Goal: Check status

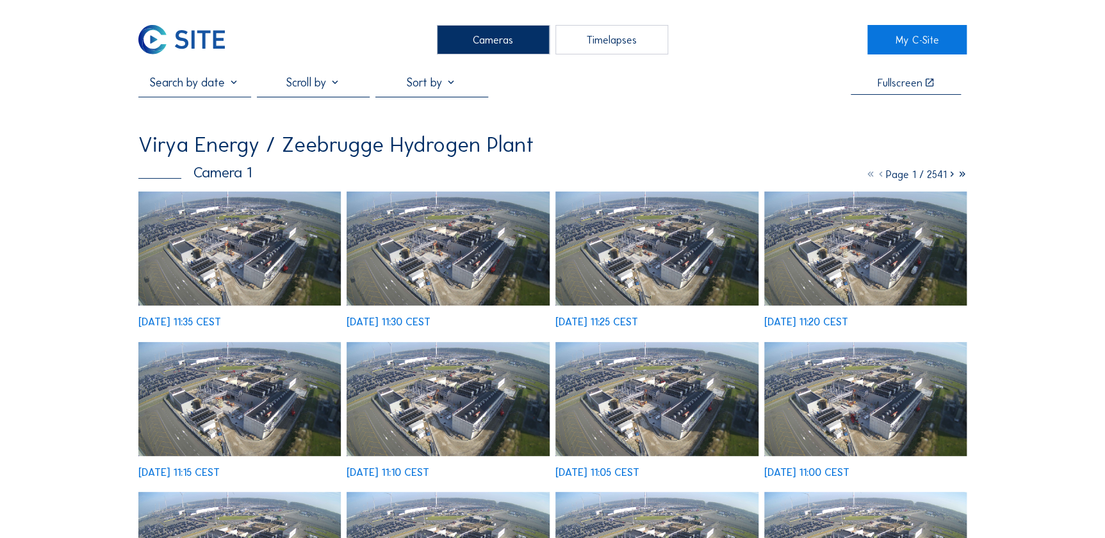
click at [251, 206] on img at bounding box center [239, 248] width 203 height 114
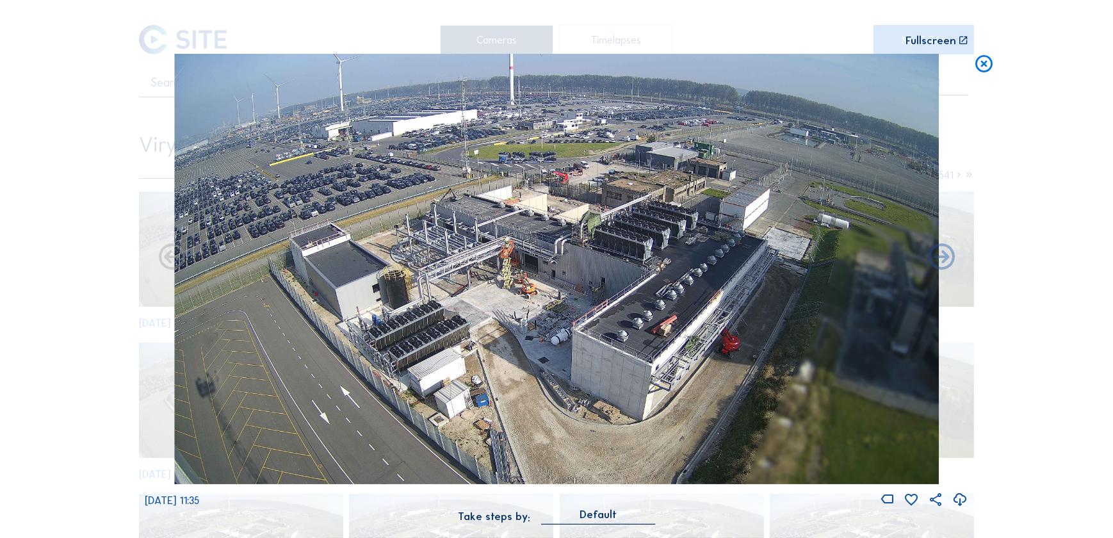
click at [987, 67] on icon at bounding box center [983, 65] width 21 height 22
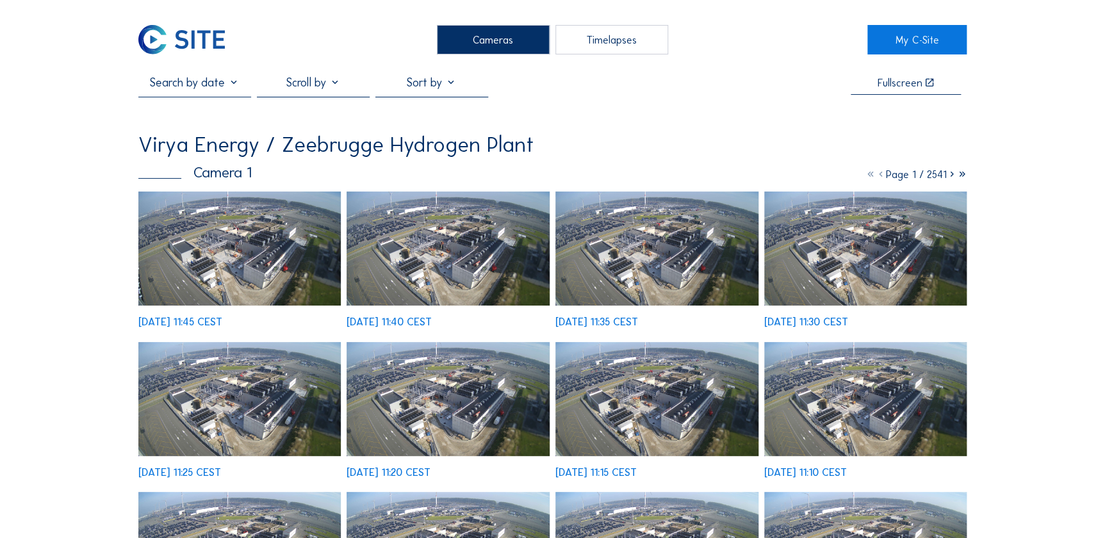
click at [229, 232] on img at bounding box center [239, 248] width 203 height 114
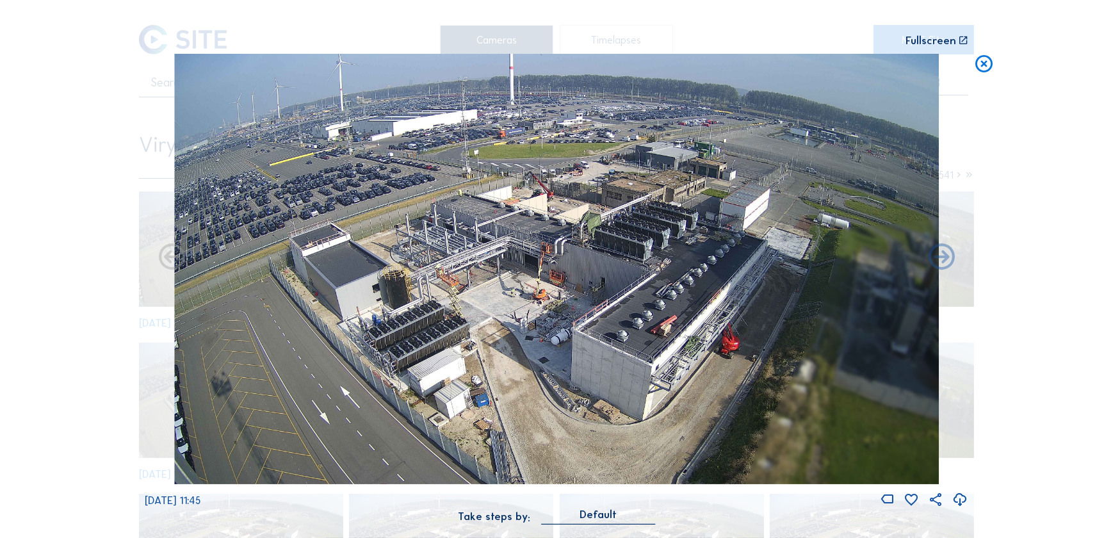
drag, startPoint x: 229, startPoint y: 232, endPoint x: 122, endPoint y: 261, distance: 110.6
click at [122, 261] on div "Scroll to travel through time | Press 'Alt' Button + Scroll to Zoom | Click and…" at bounding box center [556, 269] width 1113 height 538
drag, startPoint x: 122, startPoint y: 261, endPoint x: 110, endPoint y: 248, distance: 16.8
click at [110, 248] on div "Scroll to travel through time | Press 'Alt' Button + Scroll to Zoom | Click and…" at bounding box center [556, 269] width 1113 height 538
